Goal: Information Seeking & Learning: Learn about a topic

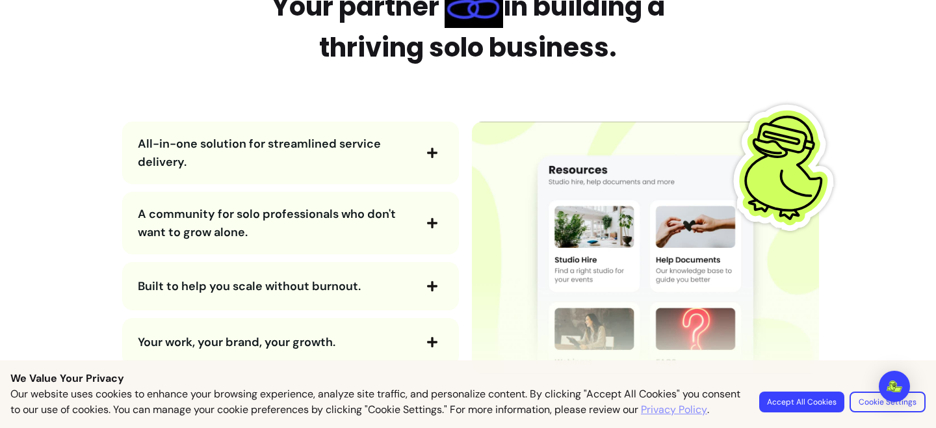
scroll to position [1546, 0]
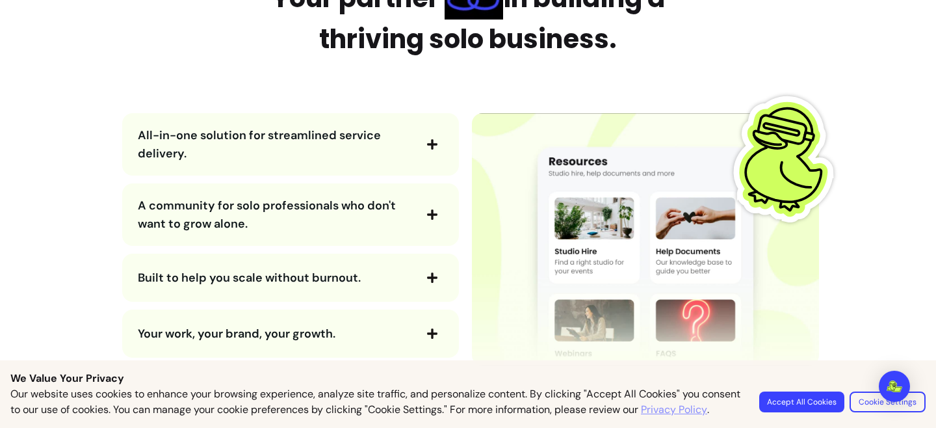
click at [423, 147] on span "button" at bounding box center [432, 144] width 22 height 22
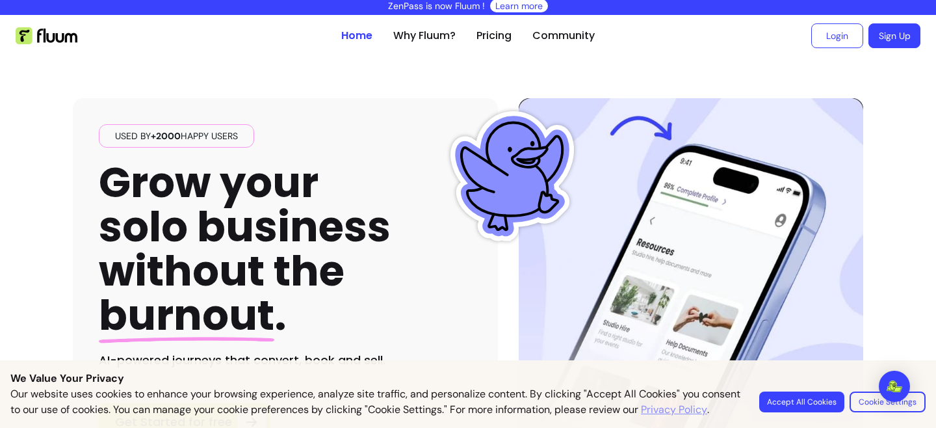
scroll to position [0, 0]
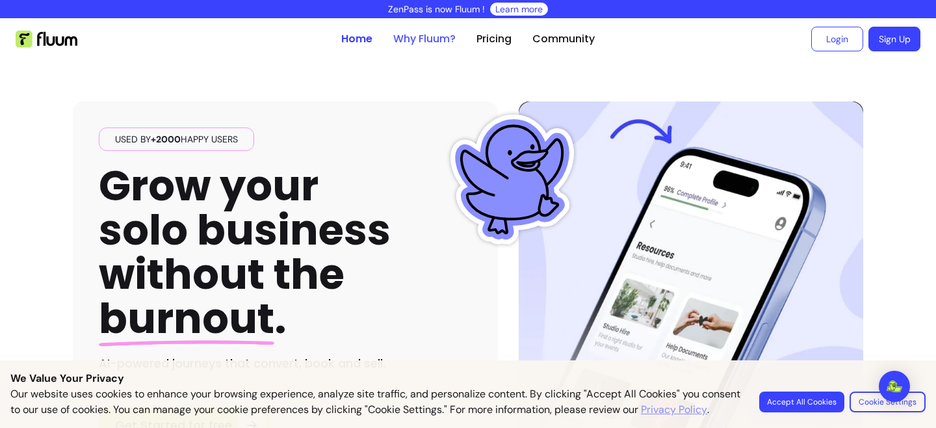
click at [420, 40] on link "Why Fluum?" at bounding box center [424, 39] width 62 height 16
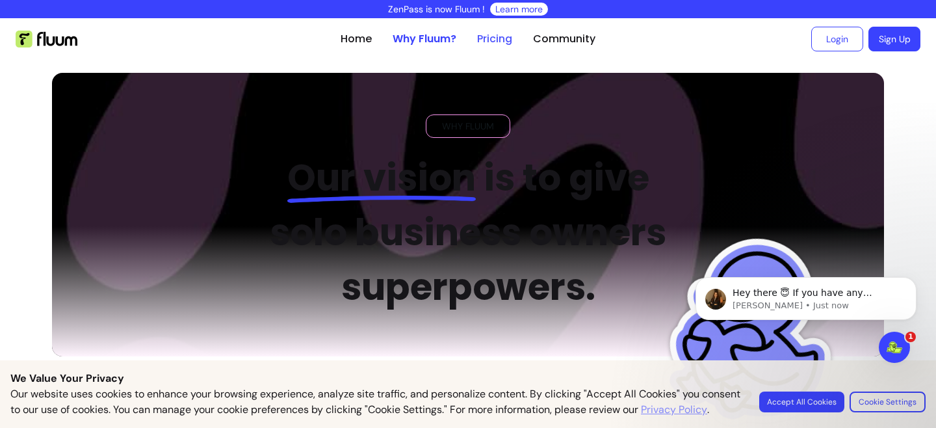
click at [496, 41] on link "Pricing" at bounding box center [494, 39] width 35 height 16
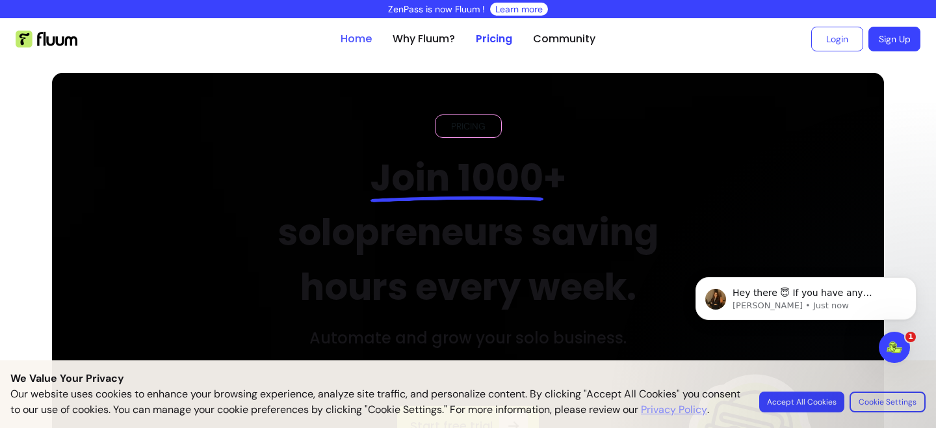
click at [359, 44] on link "Home" at bounding box center [355, 39] width 31 height 16
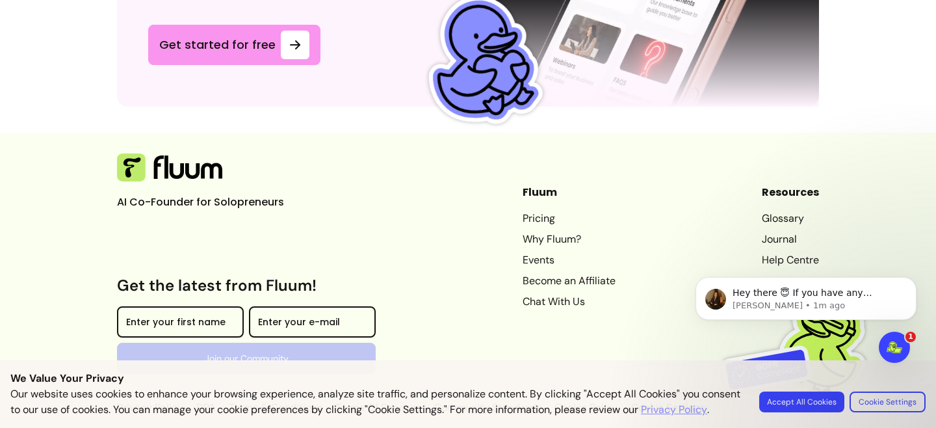
scroll to position [3624, 0]
